Goal: Information Seeking & Learning: Check status

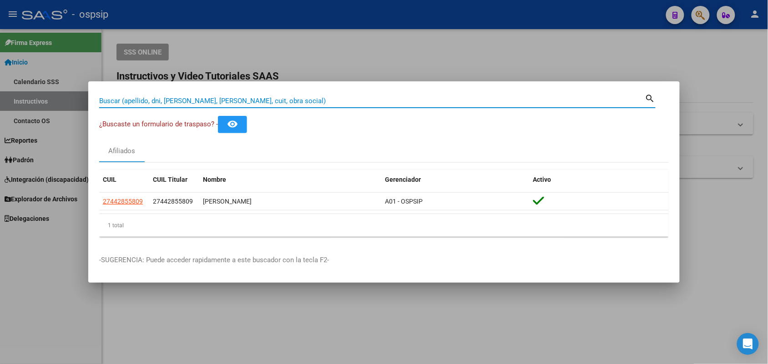
click at [150, 104] on input "Buscar (apellido, dni, [PERSON_NAME], [PERSON_NAME], cuit, obra social)" at bounding box center [372, 101] width 546 height 8
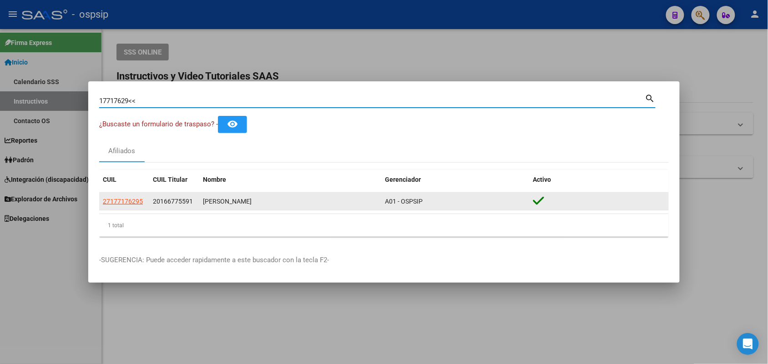
type input "17717629<<"
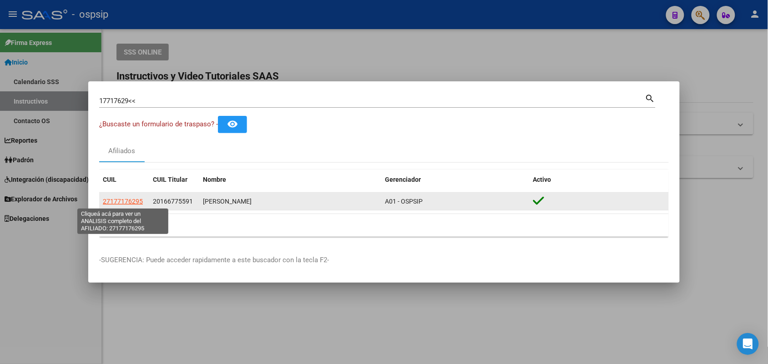
click at [133, 198] on span "27177176295" at bounding box center [123, 201] width 40 height 7
type textarea "27177176295"
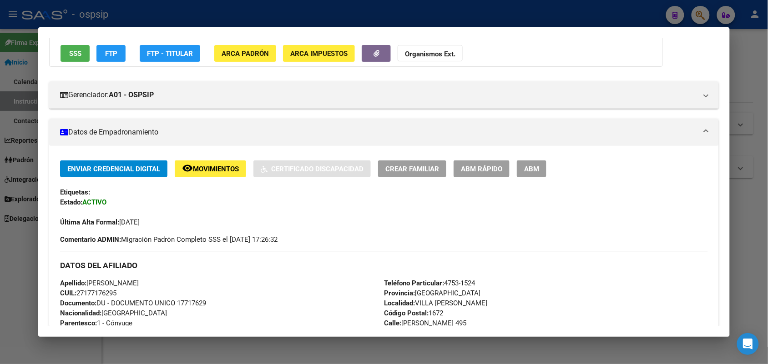
scroll to position [284, 0]
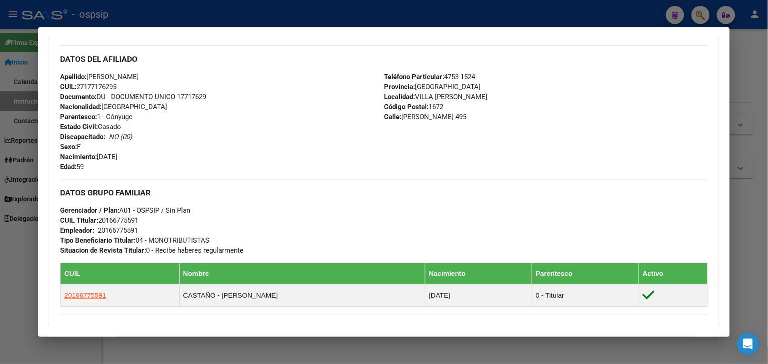
click at [176, 93] on span "Documento: DU - DOCUMENTO UNICO 17717629" at bounding box center [133, 97] width 146 height 8
copy span "17717629"
click at [206, 115] on div "Apellido: [PERSON_NAME] CUIL: 27177176295 Documento: DU - DOCUMENTO UNICO 17717…" at bounding box center [222, 122] width 324 height 100
click at [18, 123] on div at bounding box center [384, 182] width 768 height 364
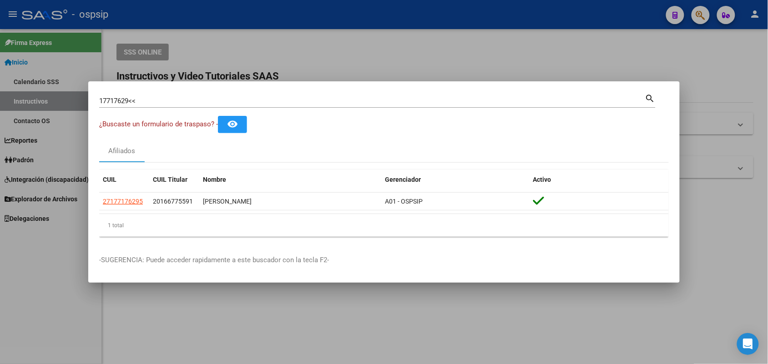
click at [114, 94] on div "17717629<< Buscar (apellido, dni, cuil, [PERSON_NAME], cuit, obra social)" at bounding box center [372, 101] width 546 height 14
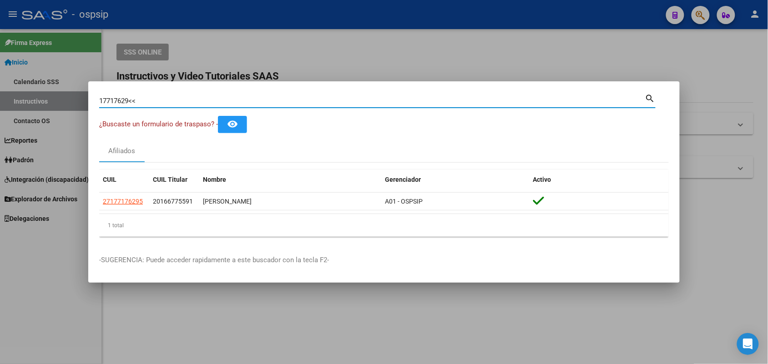
click at [114, 97] on input "17717629<<" at bounding box center [372, 101] width 546 height 8
type input "2"
type input "33420851"
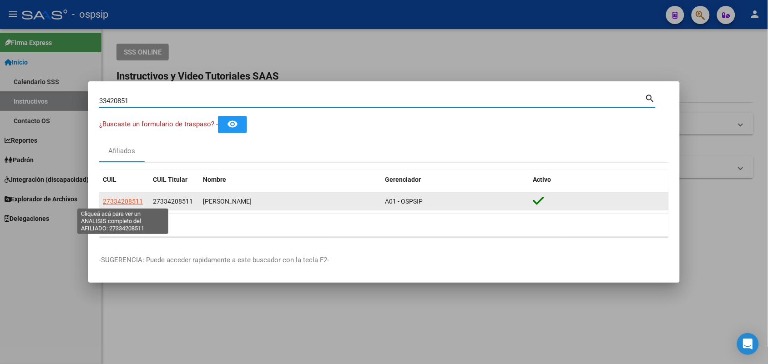
click at [121, 201] on span "27334208511" at bounding box center [123, 201] width 40 height 7
type textarea "27334208511"
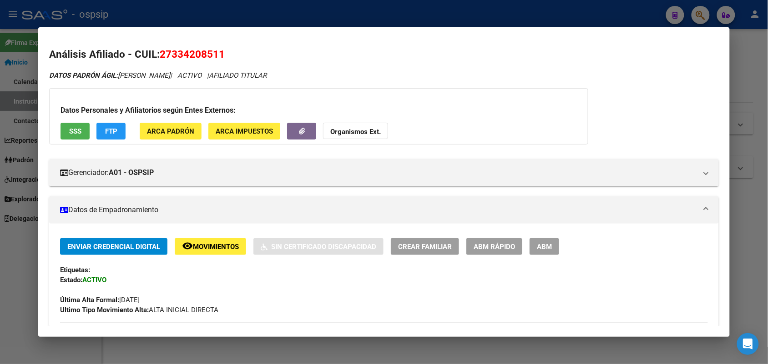
drag, startPoint x: 379, startPoint y: 176, endPoint x: 269, endPoint y: 288, distance: 156.4
drag, startPoint x: 269, startPoint y: 288, endPoint x: 51, endPoint y: 315, distance: 220.5
drag, startPoint x: 51, startPoint y: 315, endPoint x: 607, endPoint y: 306, distance: 556.9
drag, startPoint x: 607, startPoint y: 306, endPoint x: 288, endPoint y: 293, distance: 319.7
drag, startPoint x: 288, startPoint y: 293, endPoint x: 146, endPoint y: 293, distance: 141.9
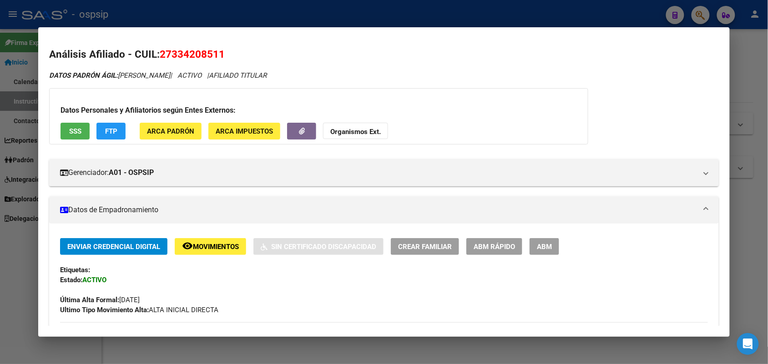
click at [146, 293] on div "Última Alta Formal: [DATE]" at bounding box center [383, 295] width 647 height 20
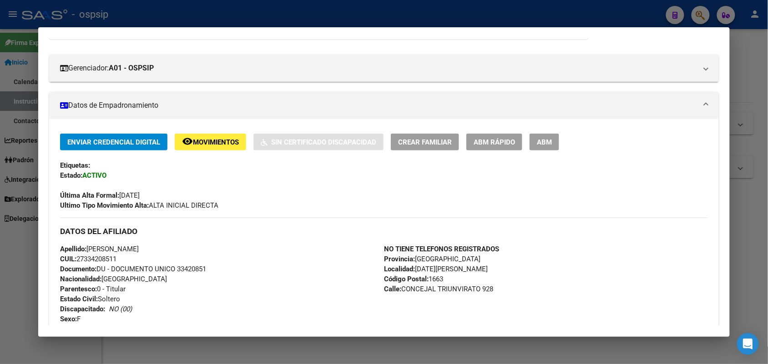
scroll to position [227, 0]
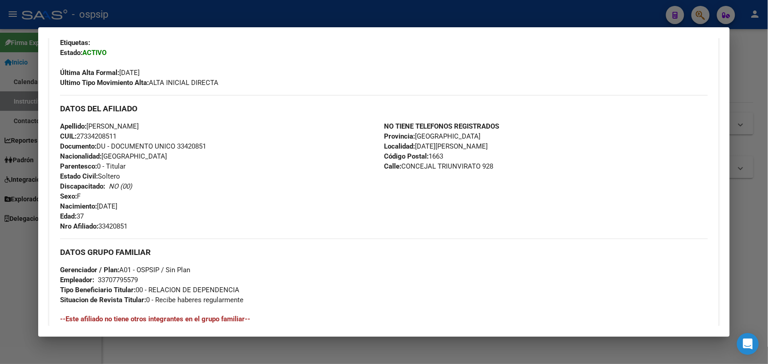
drag, startPoint x: 259, startPoint y: 280, endPoint x: 158, endPoint y: 253, distance: 104.9
click at [158, 253] on h3 "DATOS GRUPO FAMILIAR" at bounding box center [383, 252] width 647 height 10
click at [110, 224] on span "Nro Afiliado: 33420851" at bounding box center [93, 226] width 67 height 8
copy span "33420851"
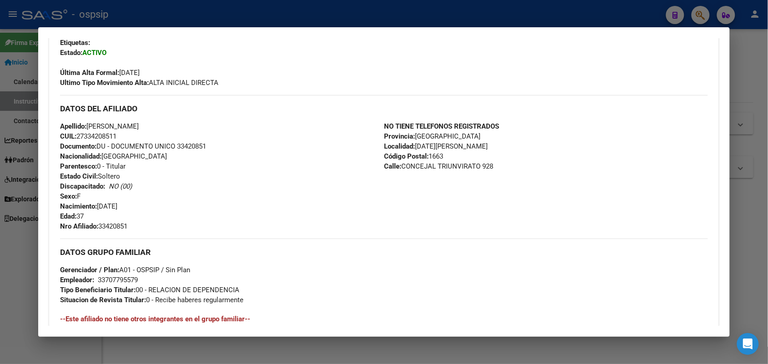
click at [113, 222] on span "Nro Afiliado: 33420851" at bounding box center [93, 226] width 67 height 8
copy span "33420851"
click at [126, 232] on div "Enviar Credencial Digital remove_red_eye Movimientos Sin Certificado Discapacid…" at bounding box center [383, 238] width 647 height 454
drag, startPoint x: 126, startPoint y: 232, endPoint x: 488, endPoint y: 222, distance: 361.4
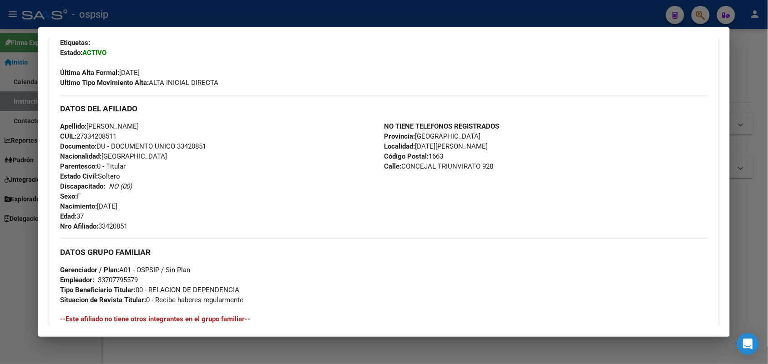
drag, startPoint x: 488, startPoint y: 222, endPoint x: 276, endPoint y: 264, distance: 216.1
drag, startPoint x: 276, startPoint y: 264, endPoint x: 115, endPoint y: 192, distance: 175.8
drag, startPoint x: 115, startPoint y: 192, endPoint x: 354, endPoint y: 212, distance: 239.2
click at [354, 212] on div "Apellido: [PERSON_NAME]: 27334208511 Documento: DU - DOCUMENTO UNICO 33420851 N…" at bounding box center [222, 176] width 324 height 110
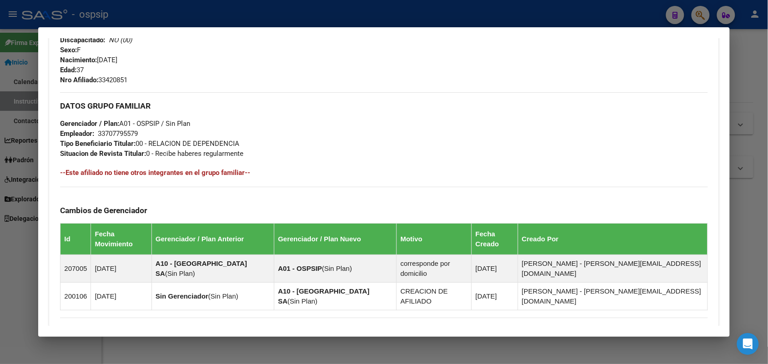
scroll to position [471, 0]
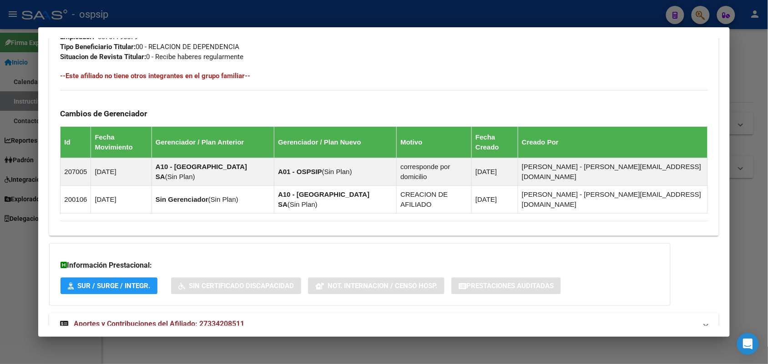
drag, startPoint x: 274, startPoint y: 294, endPoint x: 227, endPoint y: 304, distance: 48.8
click at [227, 313] on mat-expansion-panel-header "Aportes y Contribuciones del Afiliado: 27334208511" at bounding box center [383, 324] width 669 height 22
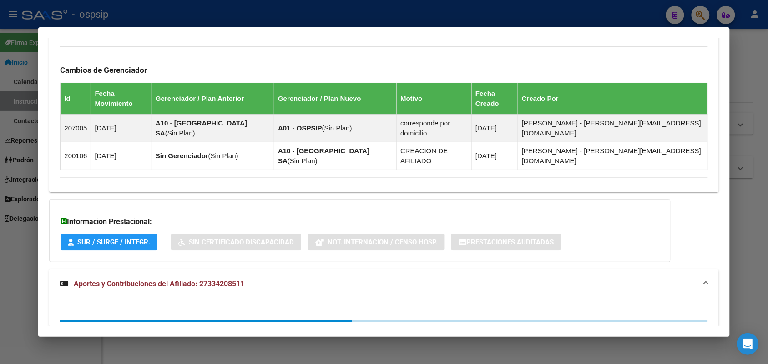
scroll to position [524, 0]
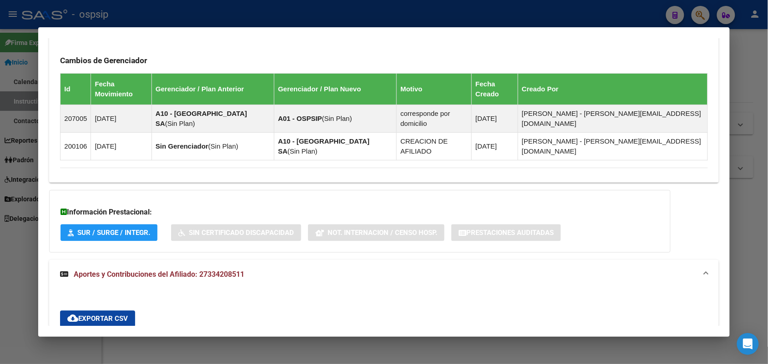
drag, startPoint x: 521, startPoint y: 249, endPoint x: 368, endPoint y: 267, distance: 154.4
click at [366, 335] on div "DDJJ ARCA" at bounding box center [361, 346] width 50 height 22
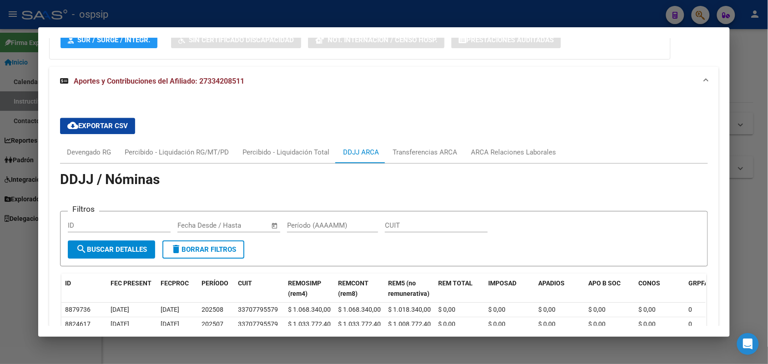
scroll to position [887, 0]
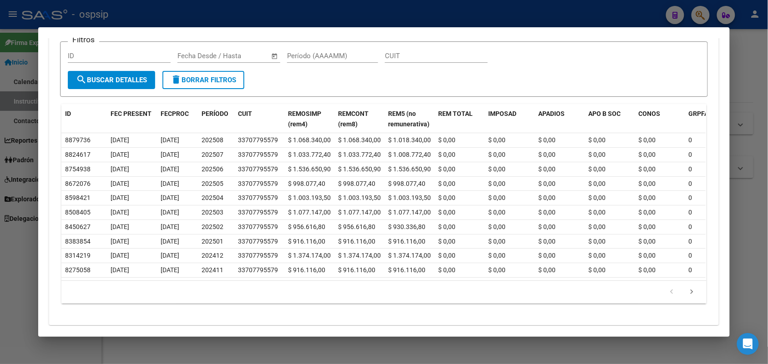
drag, startPoint x: 178, startPoint y: 322, endPoint x: 25, endPoint y: 294, distance: 155.3
click at [24, 295] on div at bounding box center [384, 182] width 768 height 364
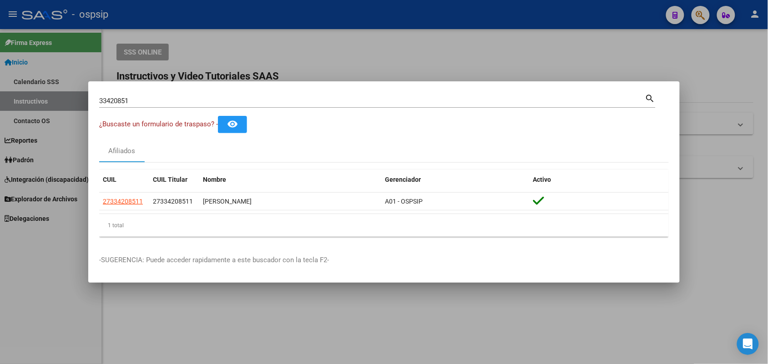
click at [134, 103] on input "33420851" at bounding box center [372, 101] width 546 height 8
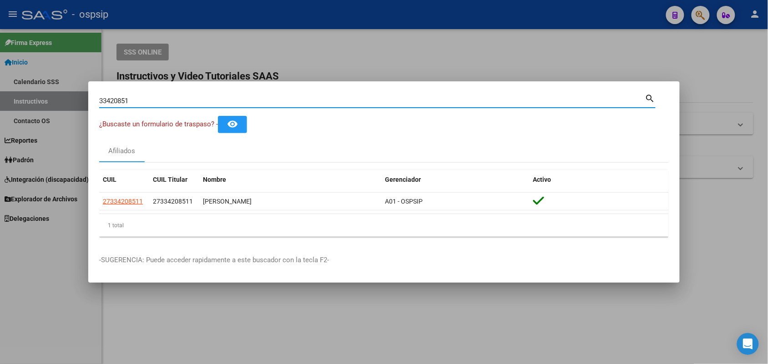
click at [134, 103] on input "33420851" at bounding box center [372, 101] width 546 height 8
paste input "94167411"
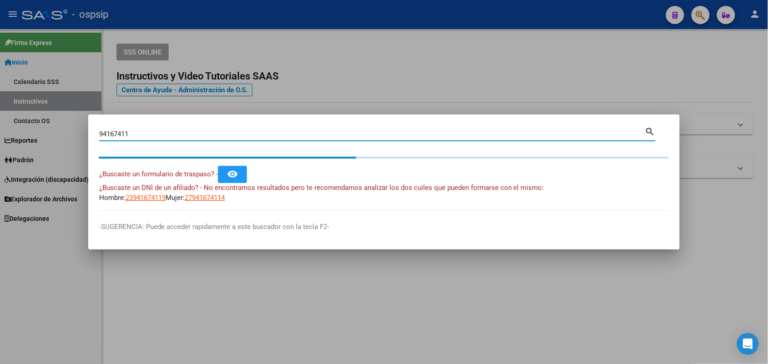
type input "94167411"
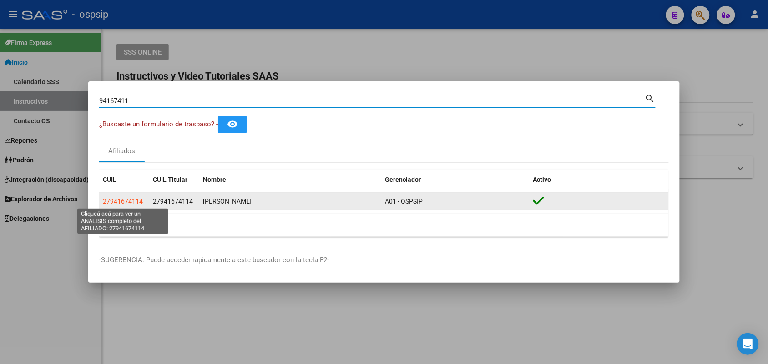
click at [115, 201] on span "27941674114" at bounding box center [123, 201] width 40 height 7
type textarea "27941674114"
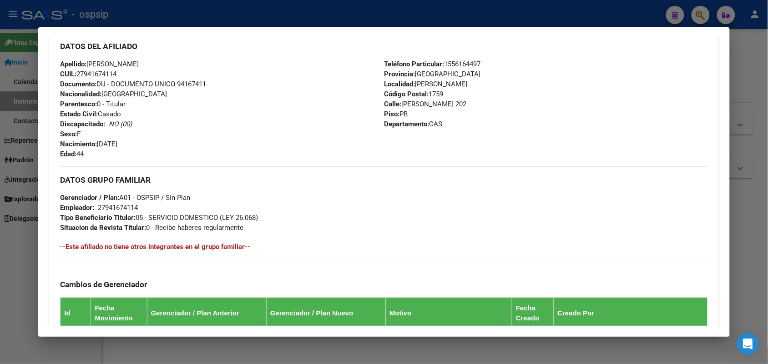
scroll to position [233, 0]
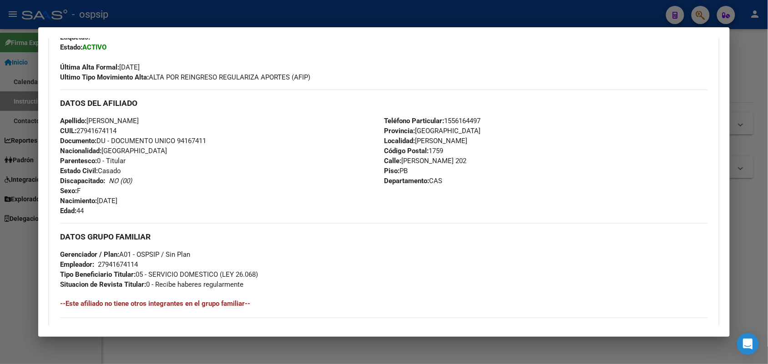
click at [190, 140] on span "Documento: DU - DOCUMENTO UNICO 94167411" at bounding box center [133, 141] width 146 height 8
copy span "94167411"
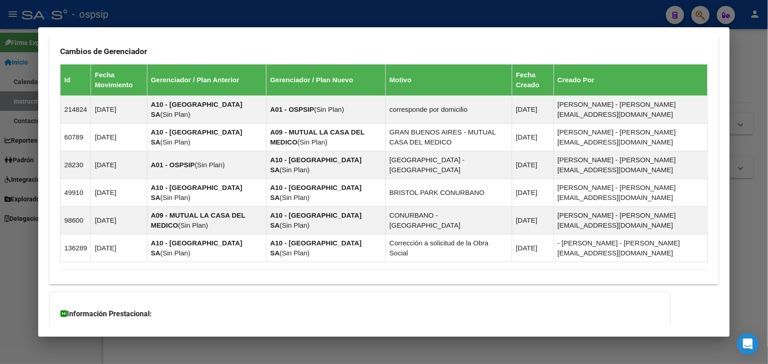
scroll to position [592, 0]
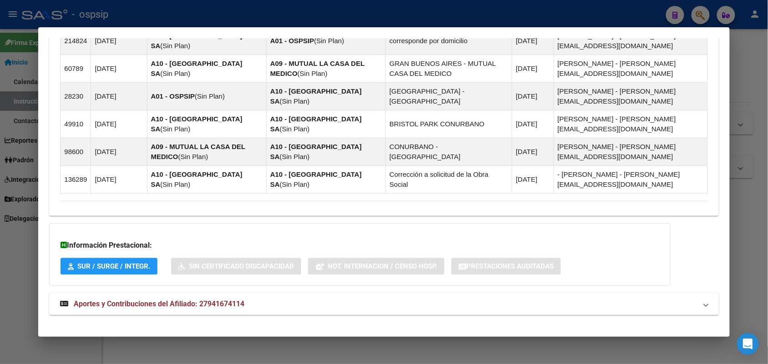
click at [187, 300] on span "Aportes y Contribuciones del Afiliado: 27941674114" at bounding box center [159, 304] width 171 height 9
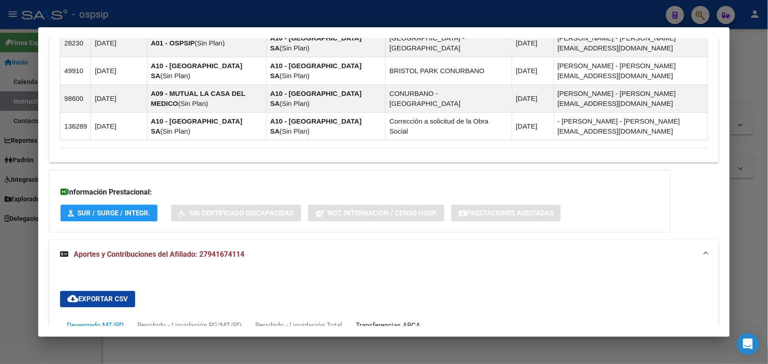
click at [356, 315] on div "Transferencias ARCA" at bounding box center [388, 326] width 78 height 22
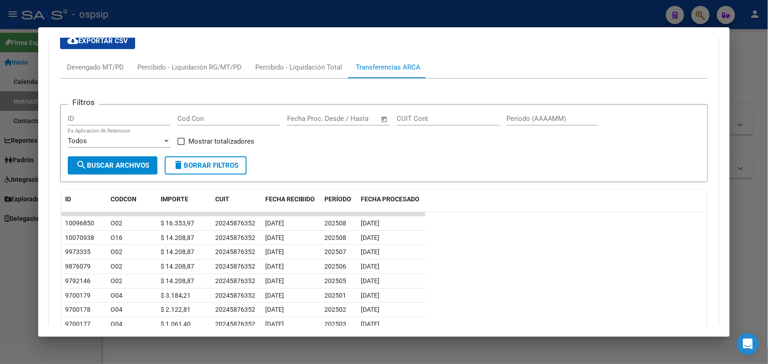
scroll to position [999, 0]
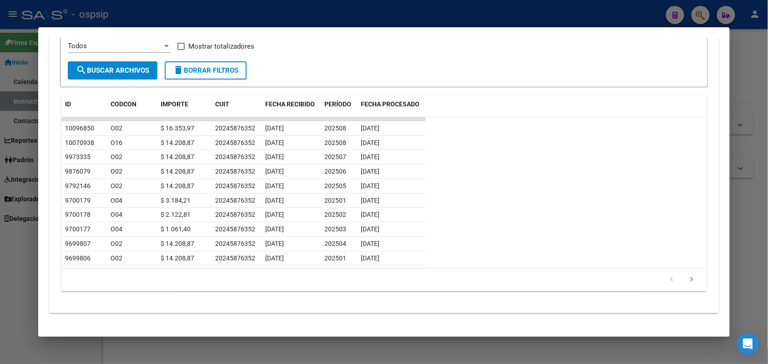
drag, startPoint x: 488, startPoint y: 219, endPoint x: 456, endPoint y: 237, distance: 36.2
click at [456, 237] on datatable-row-wrapper "9699807 O02 $ 14.208,87 20245876352 [DATE] 202504 [DATE]" at bounding box center [383, 244] width 644 height 15
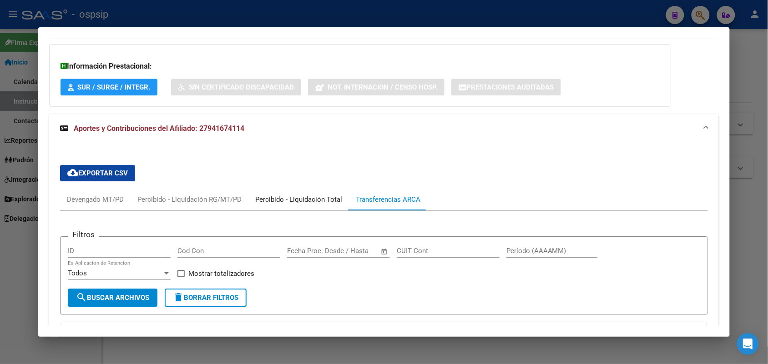
click at [290, 195] on div "Percibido - Liquidación Total" at bounding box center [298, 200] width 87 height 10
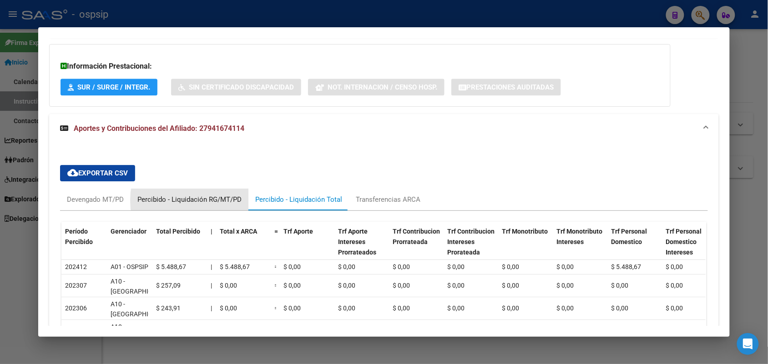
click at [210, 195] on div "Percibido - Liquidación RG/MT/PD" at bounding box center [189, 200] width 104 height 10
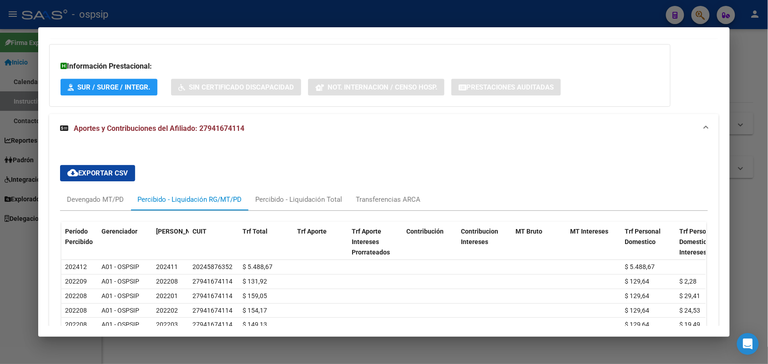
scroll to position [904, 0]
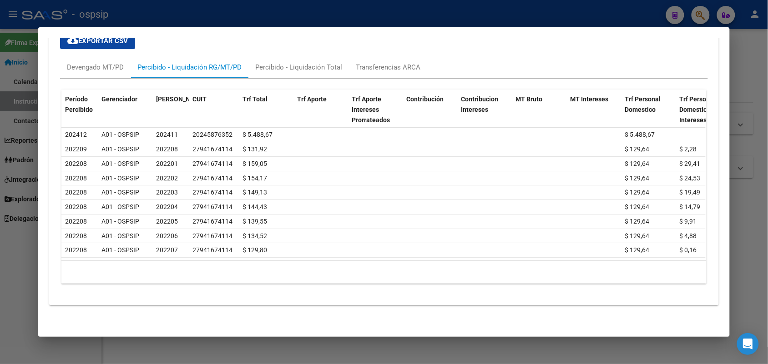
drag, startPoint x: 251, startPoint y: 296, endPoint x: 223, endPoint y: 294, distance: 27.8
click at [223, 294] on div "cloud_download Exportar CSV Devengado MT/PD Percibido - Liquidación RG/MT/PD Pe…" at bounding box center [383, 161] width 669 height 273
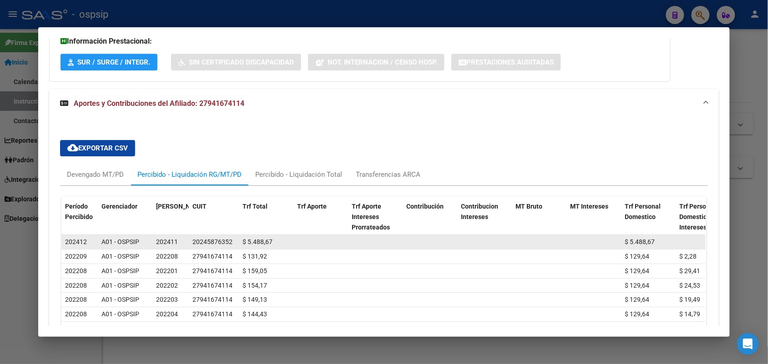
scroll to position [733, 0]
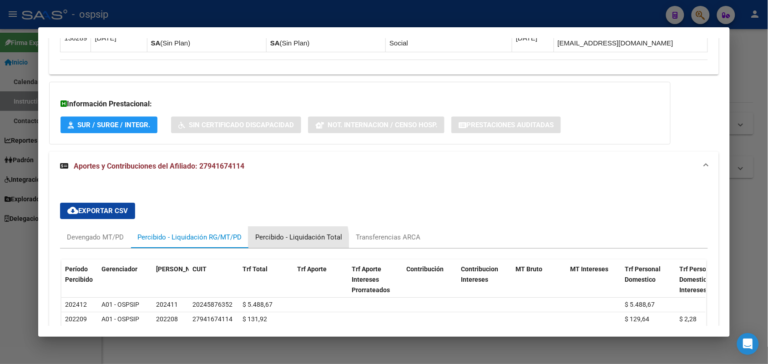
click at [276, 232] on div "Percibido - Liquidación Total" at bounding box center [298, 237] width 87 height 10
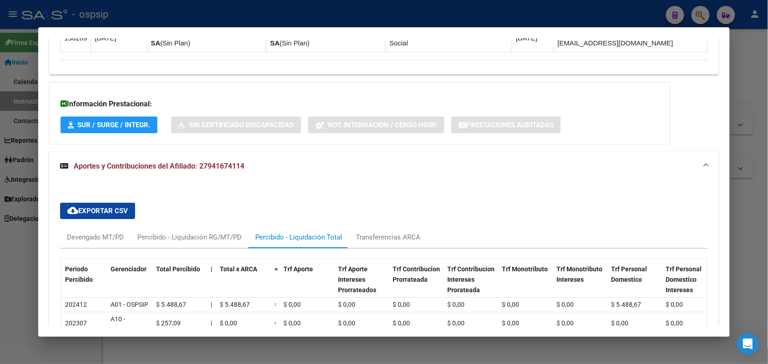
click at [369, 215] on div "cloud_download Exportar CSV Devengado MT/PD Percibido - Liquidación RG/MT/PD Pe…" at bounding box center [383, 345] width 647 height 299
click at [367, 232] on div "Transferencias ARCA" at bounding box center [388, 237] width 65 height 10
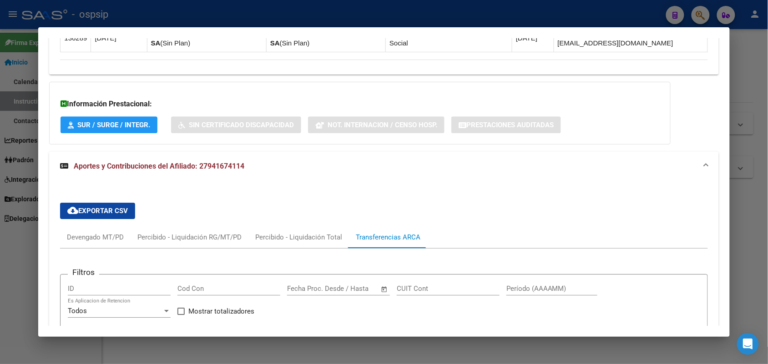
scroll to position [904, 0]
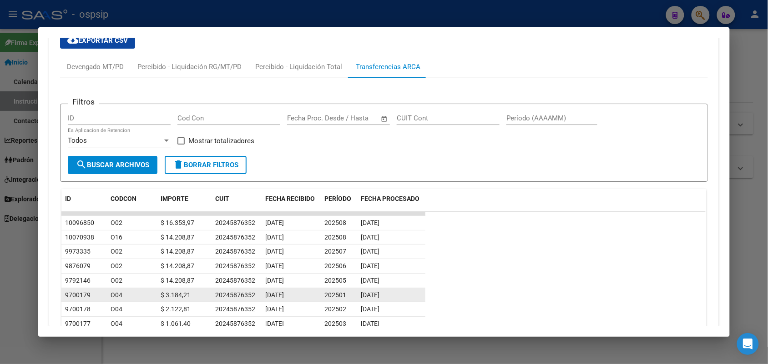
drag, startPoint x: 418, startPoint y: 278, endPoint x: 390, endPoint y: 283, distance: 28.2
click at [379, 292] on span "[DATE]" at bounding box center [370, 295] width 19 height 7
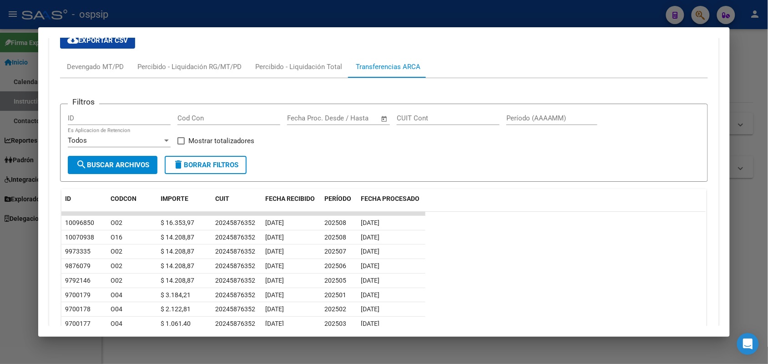
drag, startPoint x: 406, startPoint y: 319, endPoint x: 437, endPoint y: 167, distance: 155.5
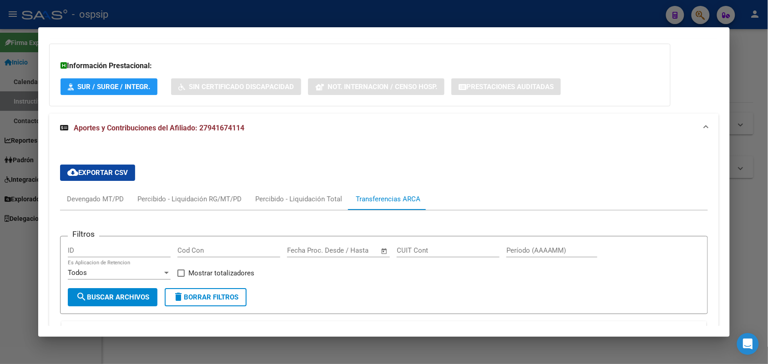
scroll to position [620, 0]
